Goal: Task Accomplishment & Management: Manage account settings

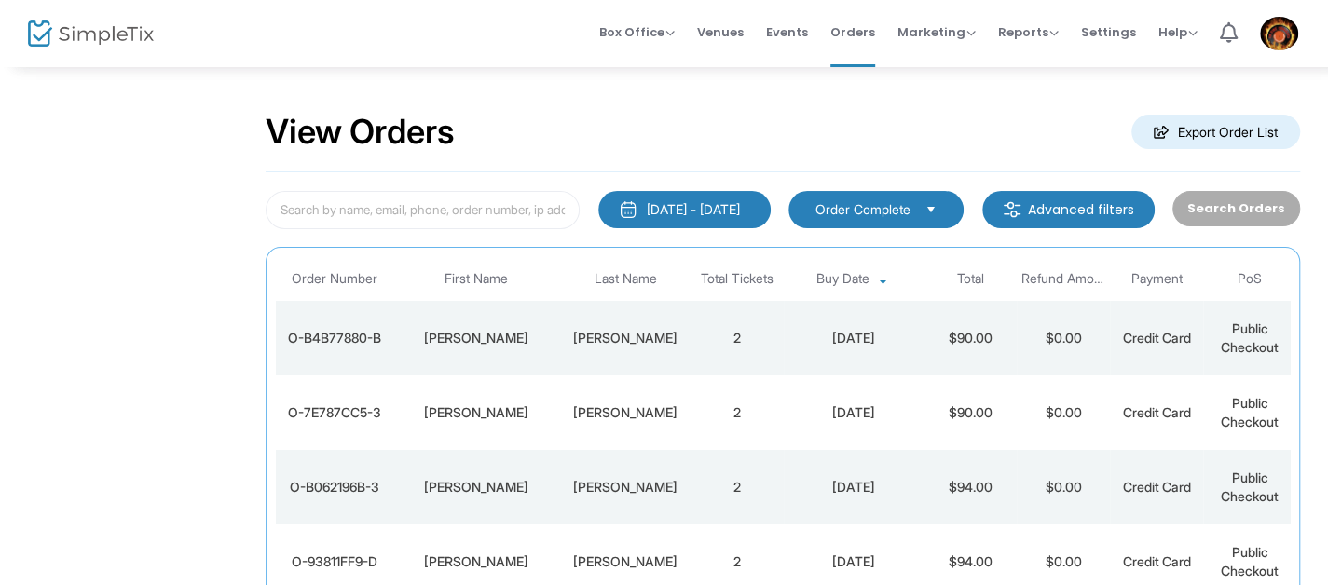
drag, startPoint x: 782, startPoint y: 114, endPoint x: 770, endPoint y: 112, distance: 12.3
click at [782, 114] on div "View Orders Export Order List" at bounding box center [783, 132] width 1035 height 79
click at [687, 94] on div "View Orders Export Order List" at bounding box center [783, 132] width 1035 height 79
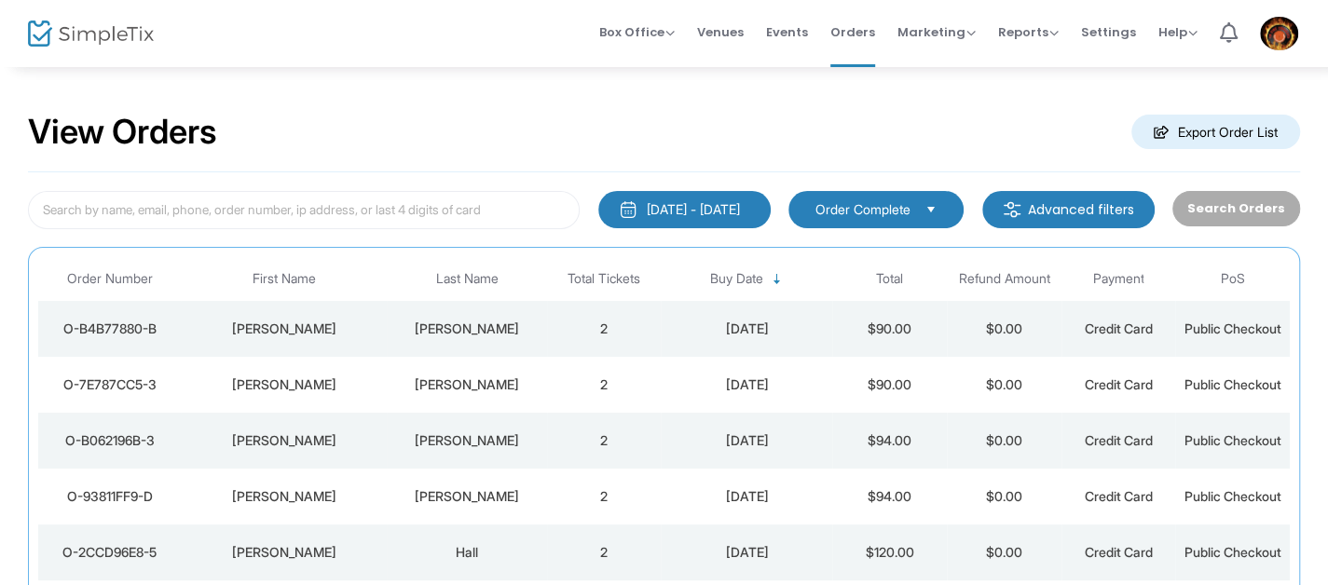
click at [567, 101] on div "View Orders Export Order List" at bounding box center [664, 132] width 1272 height 79
click at [769, 103] on div "View Orders Export Order List" at bounding box center [664, 132] width 1272 height 79
